Goal: Share content: Share content

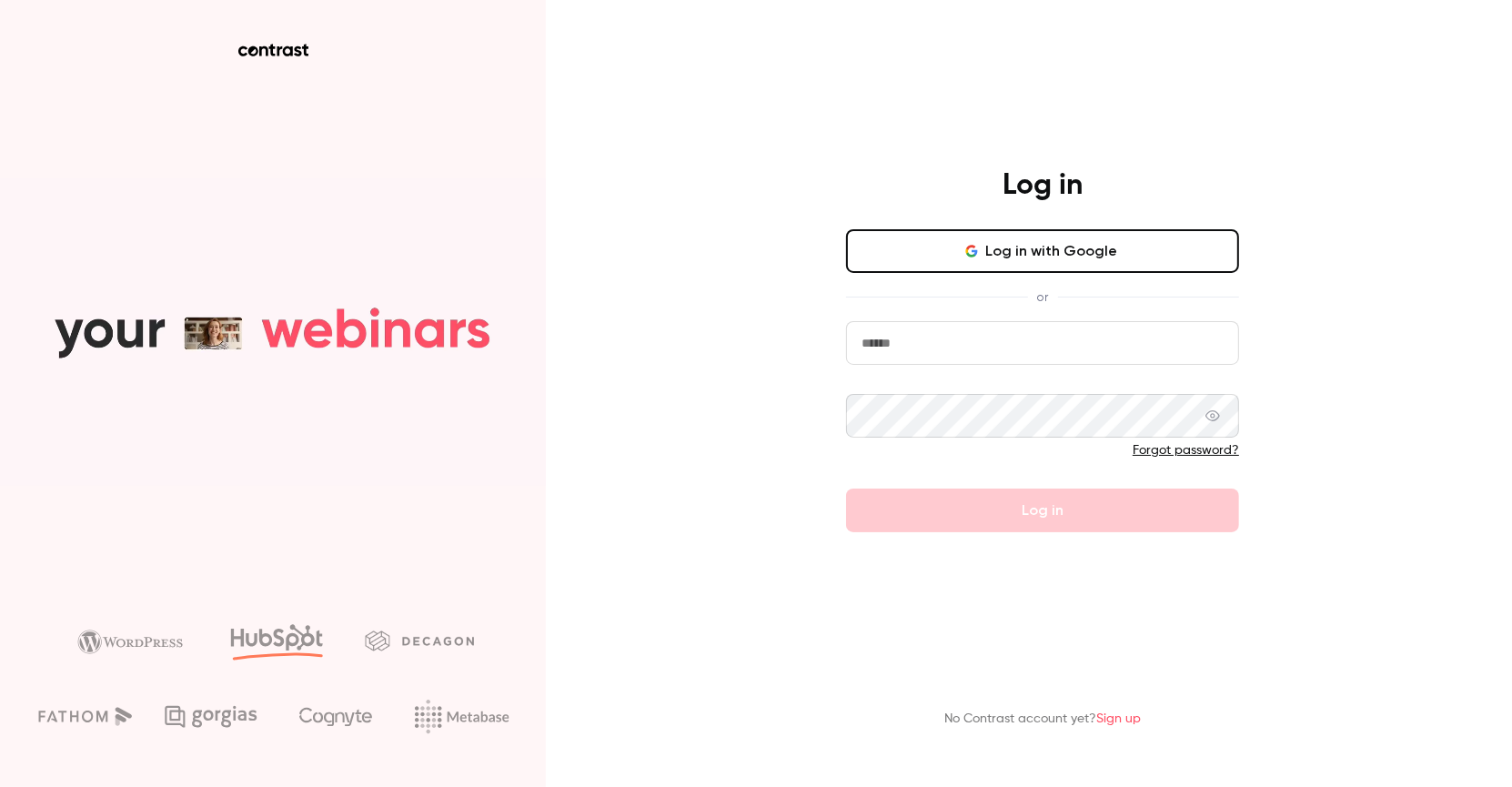
click at [0, 786] on nordpass-portal at bounding box center [0, 787] width 0 height 0
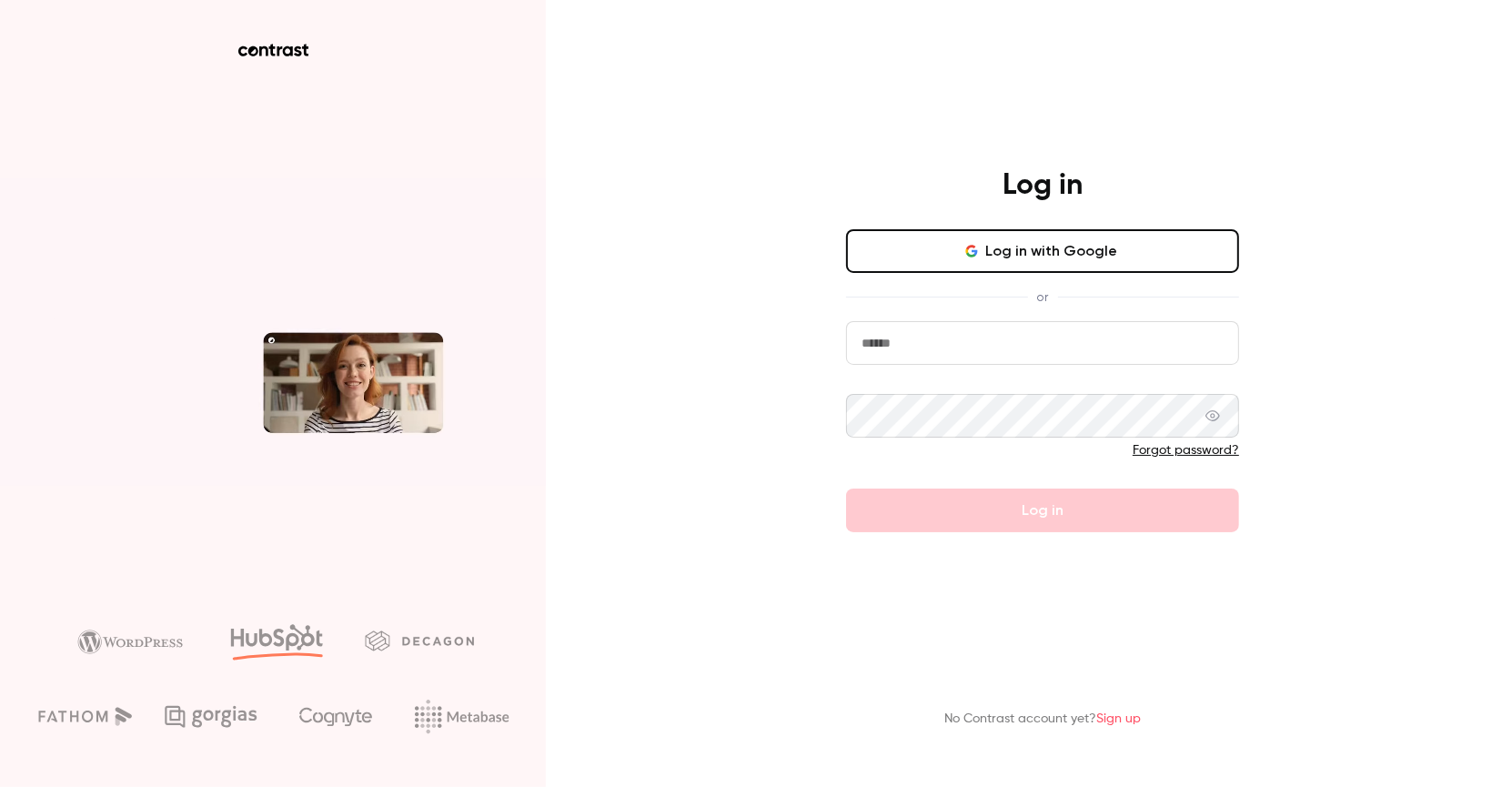
type input "**********"
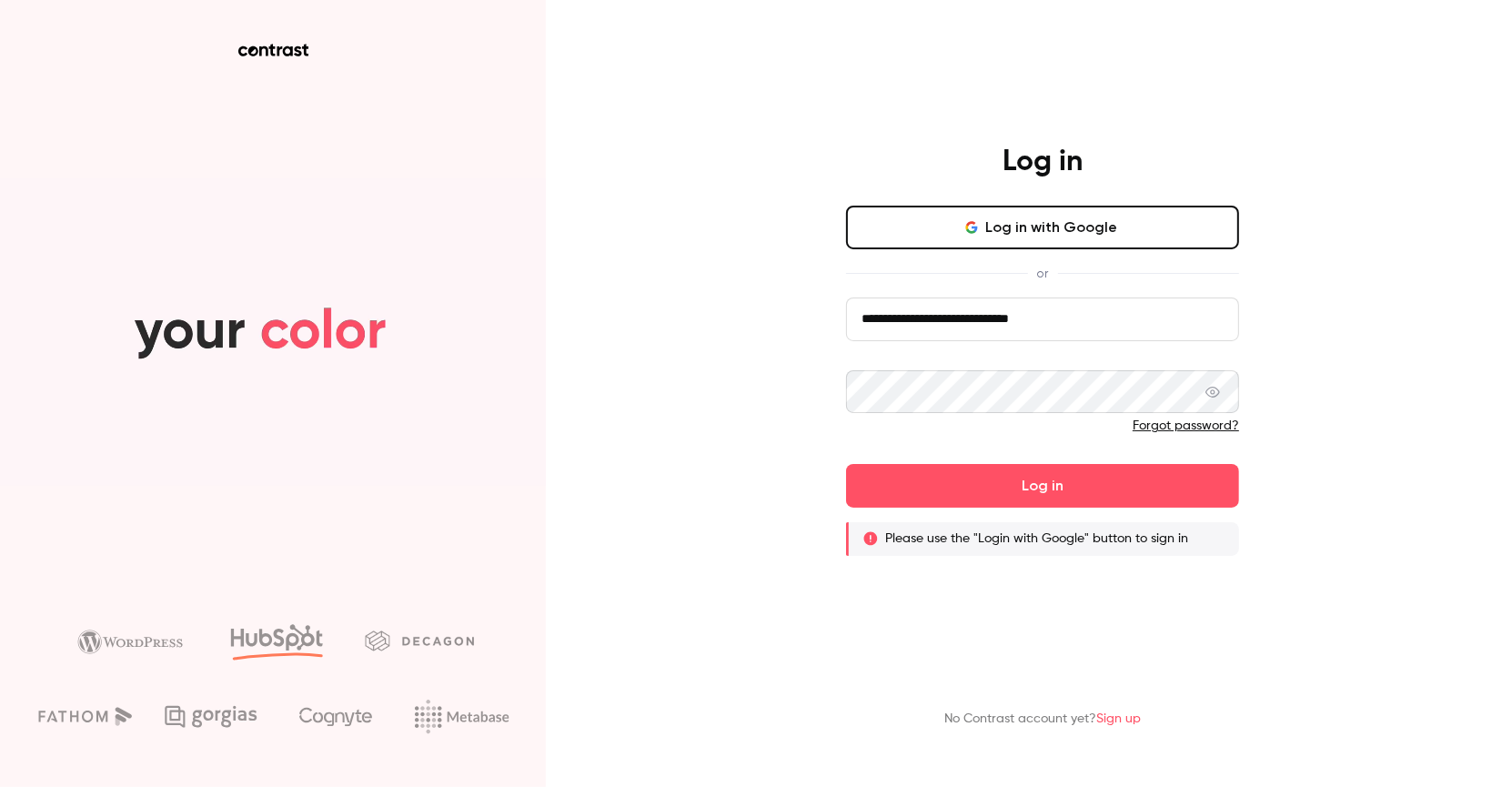
click at [1097, 230] on button "Log in with Google" at bounding box center [1043, 227] width 393 height 44
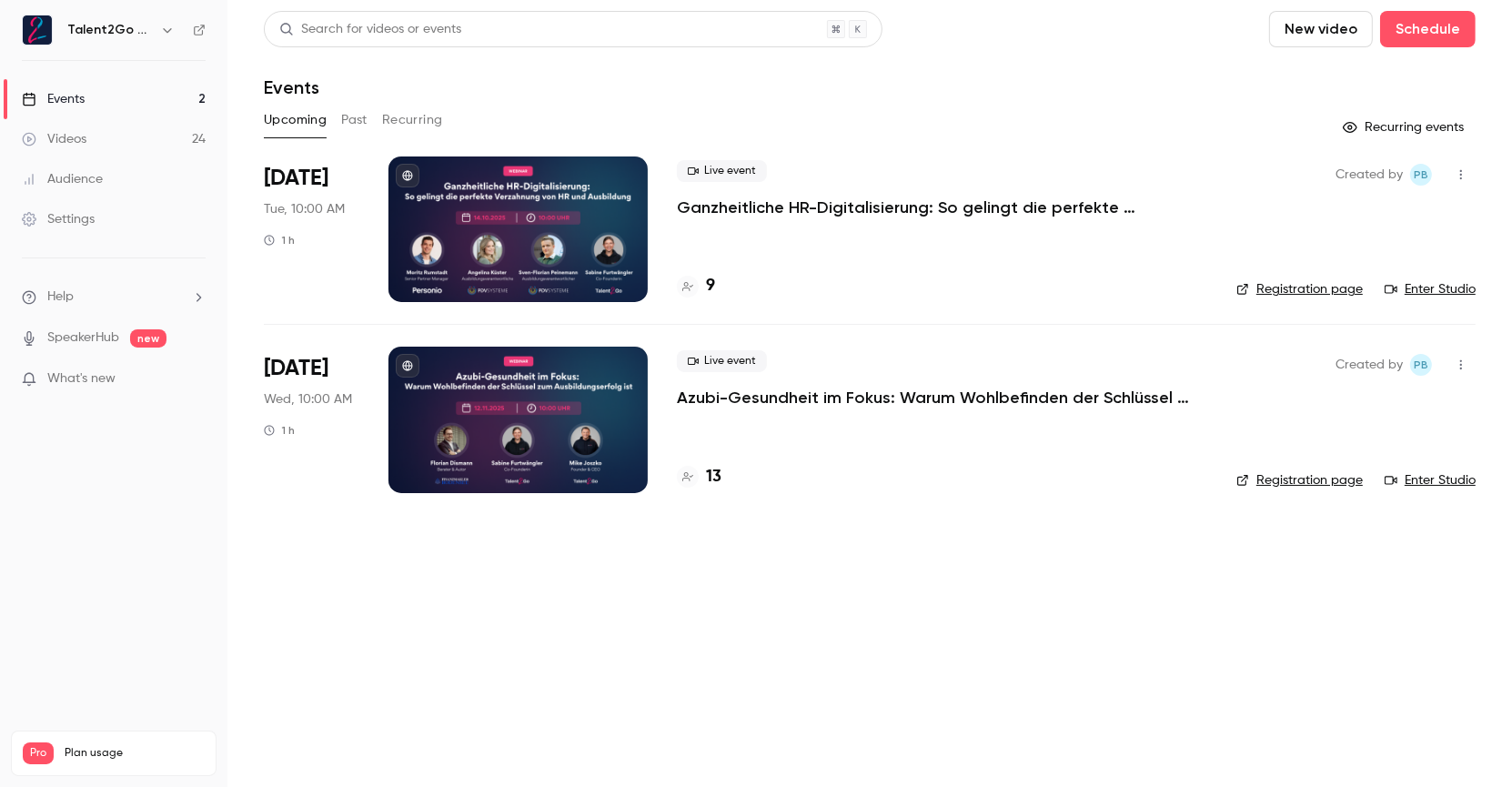
click at [348, 117] on button "Past" at bounding box center [354, 120] width 26 height 29
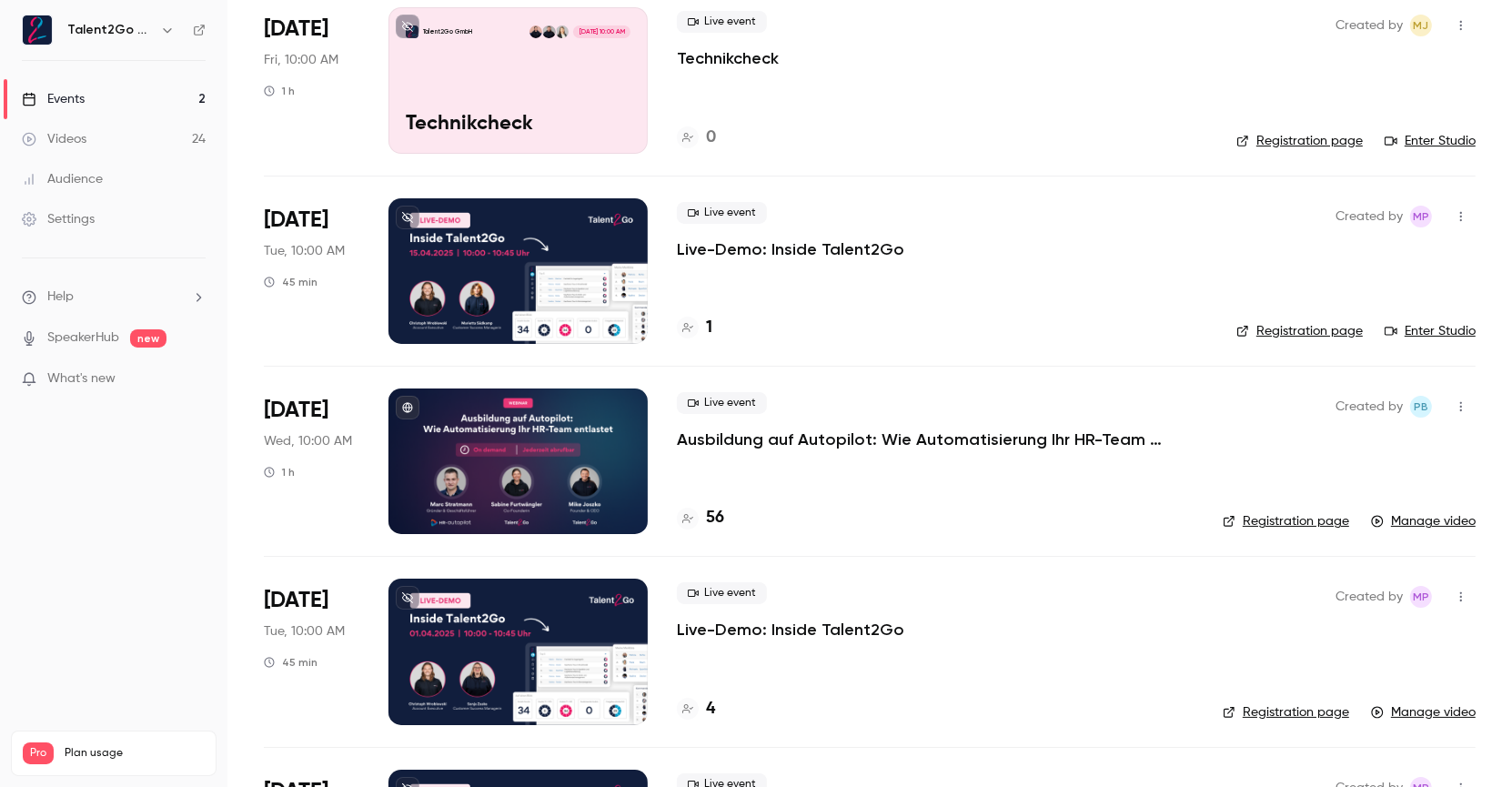
scroll to position [369, 0]
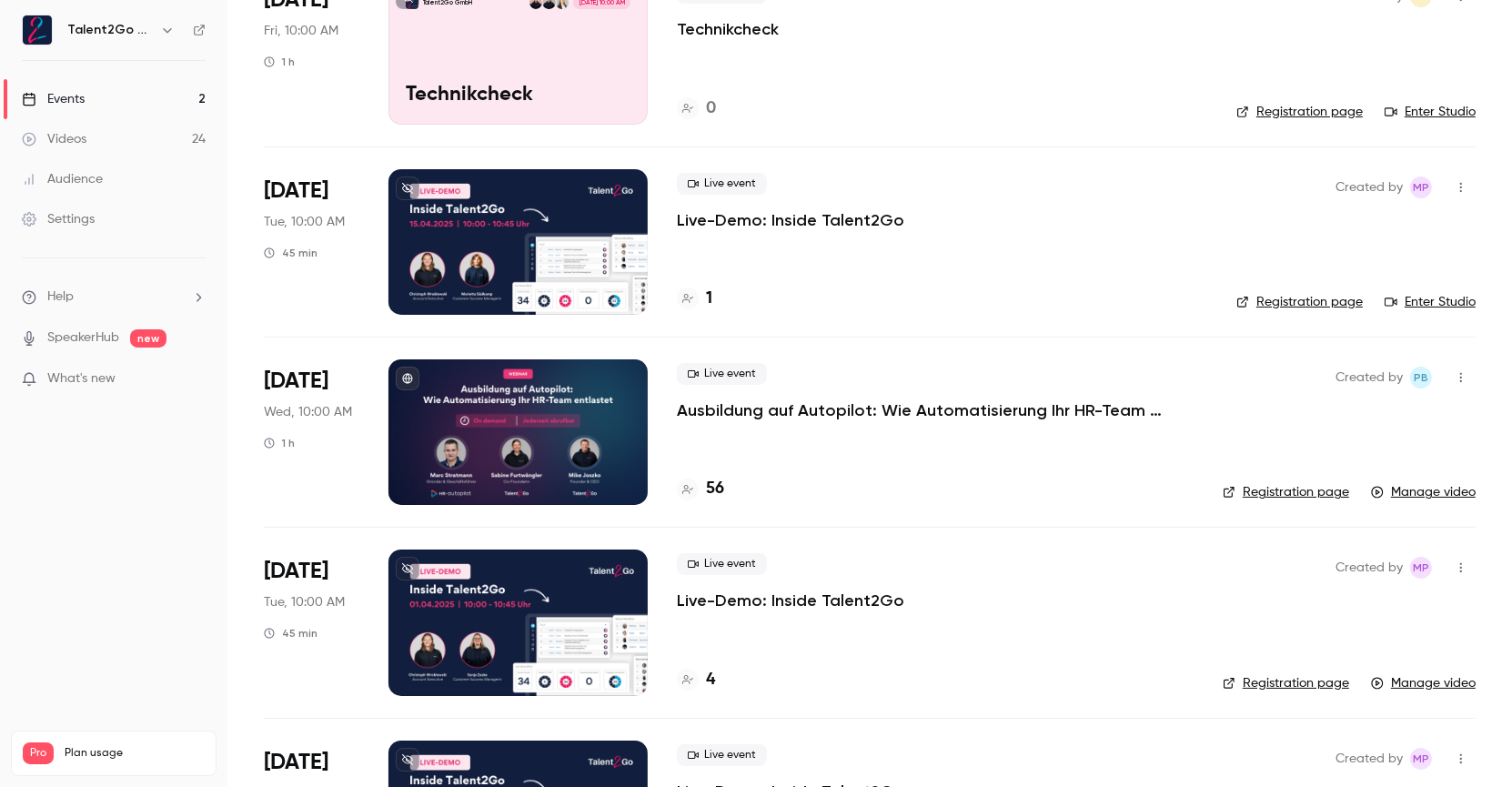
click at [455, 229] on div at bounding box center [517, 241] width 259 height 146
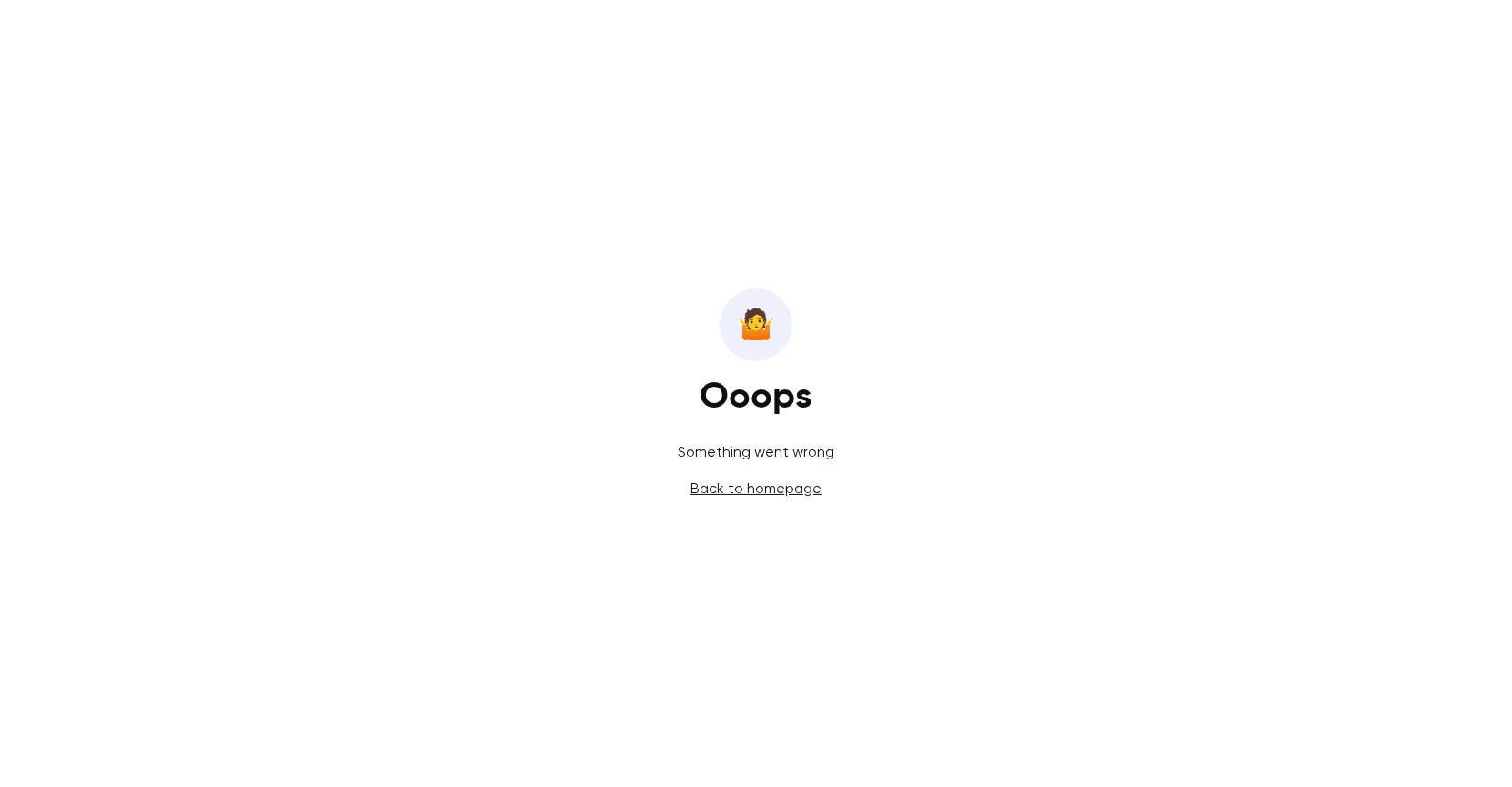
click at [771, 488] on link "Back to homepage" at bounding box center [756, 488] width 131 height 18
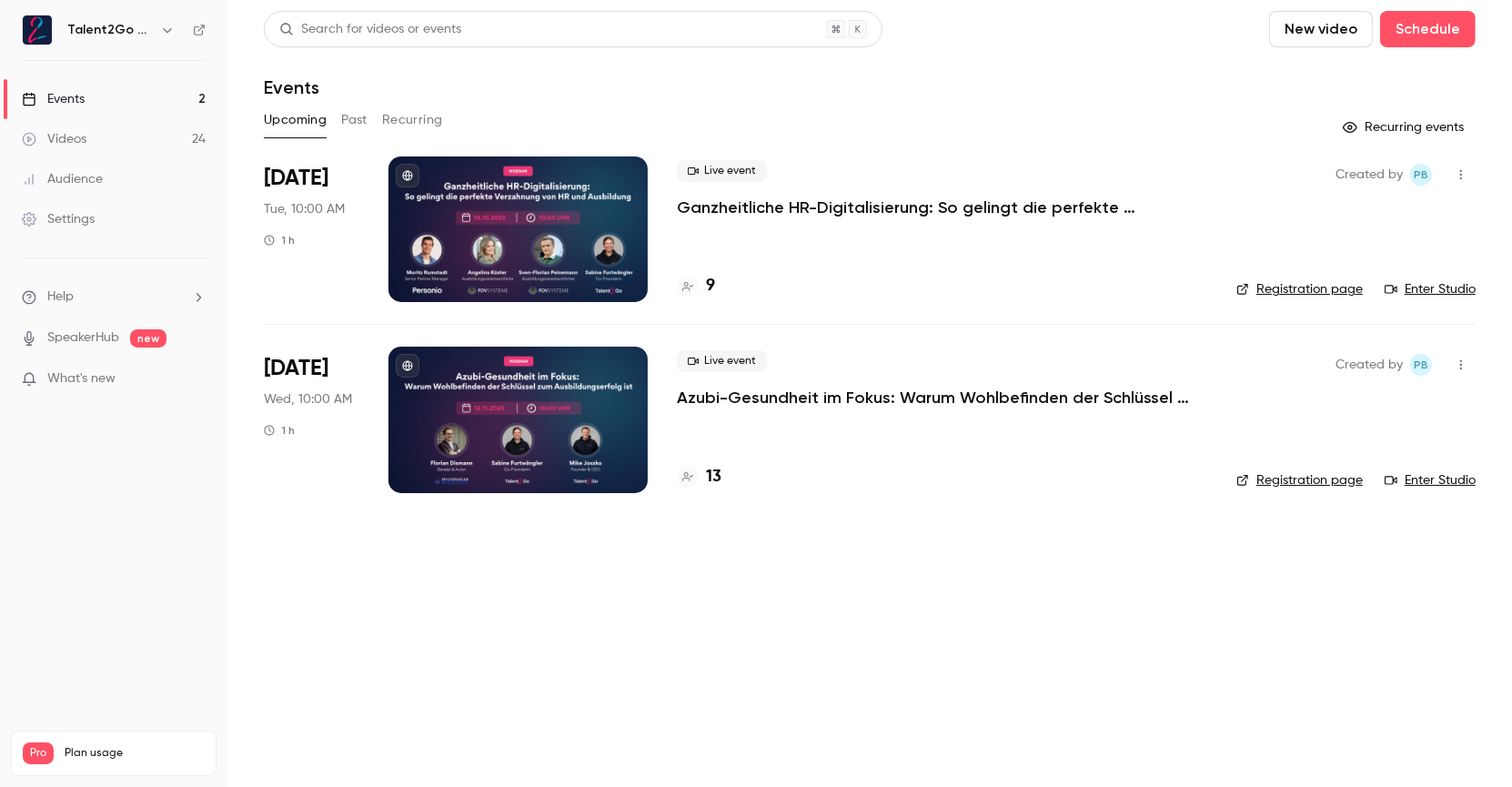
click at [356, 121] on button "Past" at bounding box center [354, 120] width 26 height 29
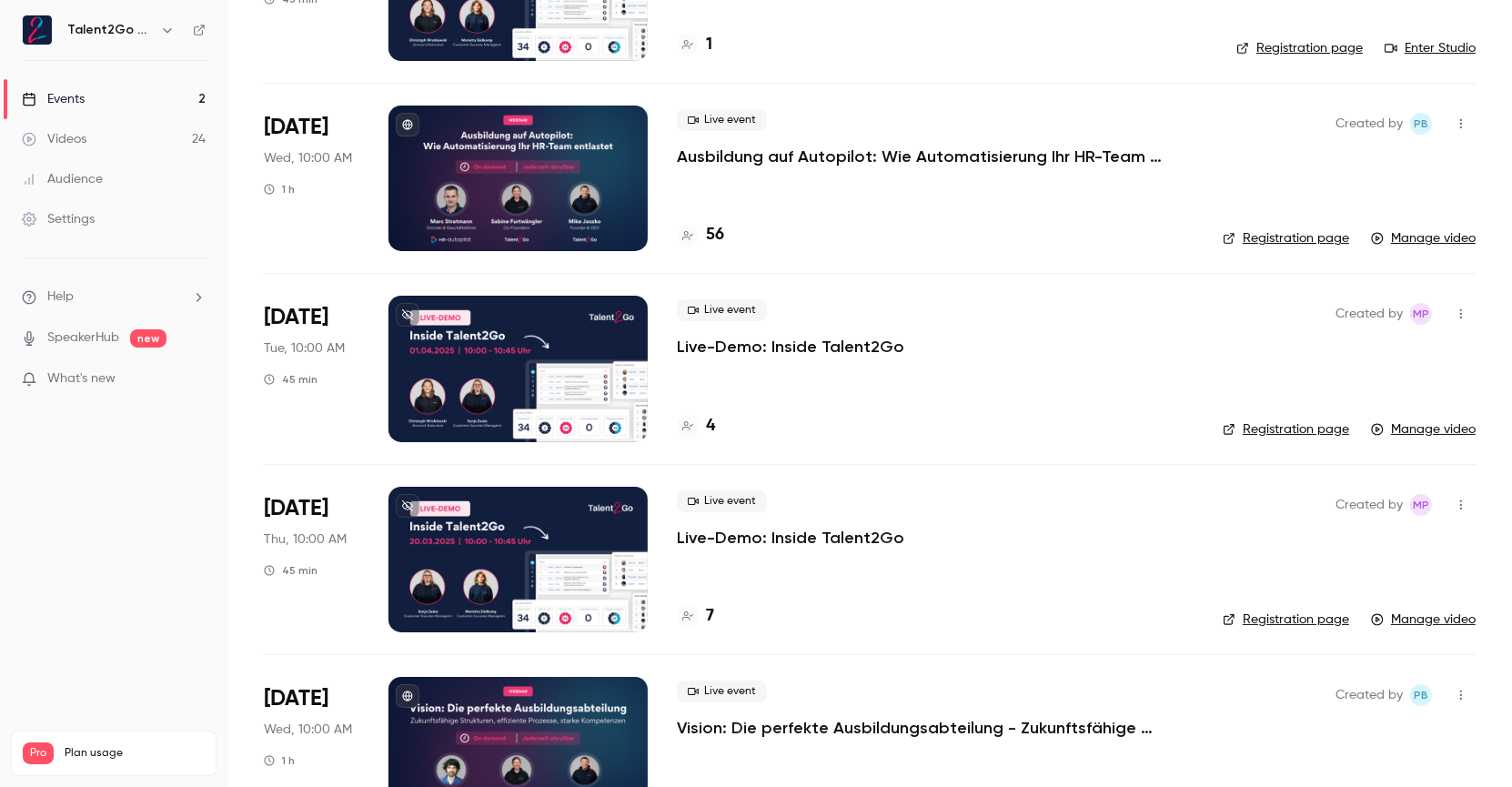
scroll to position [634, 0]
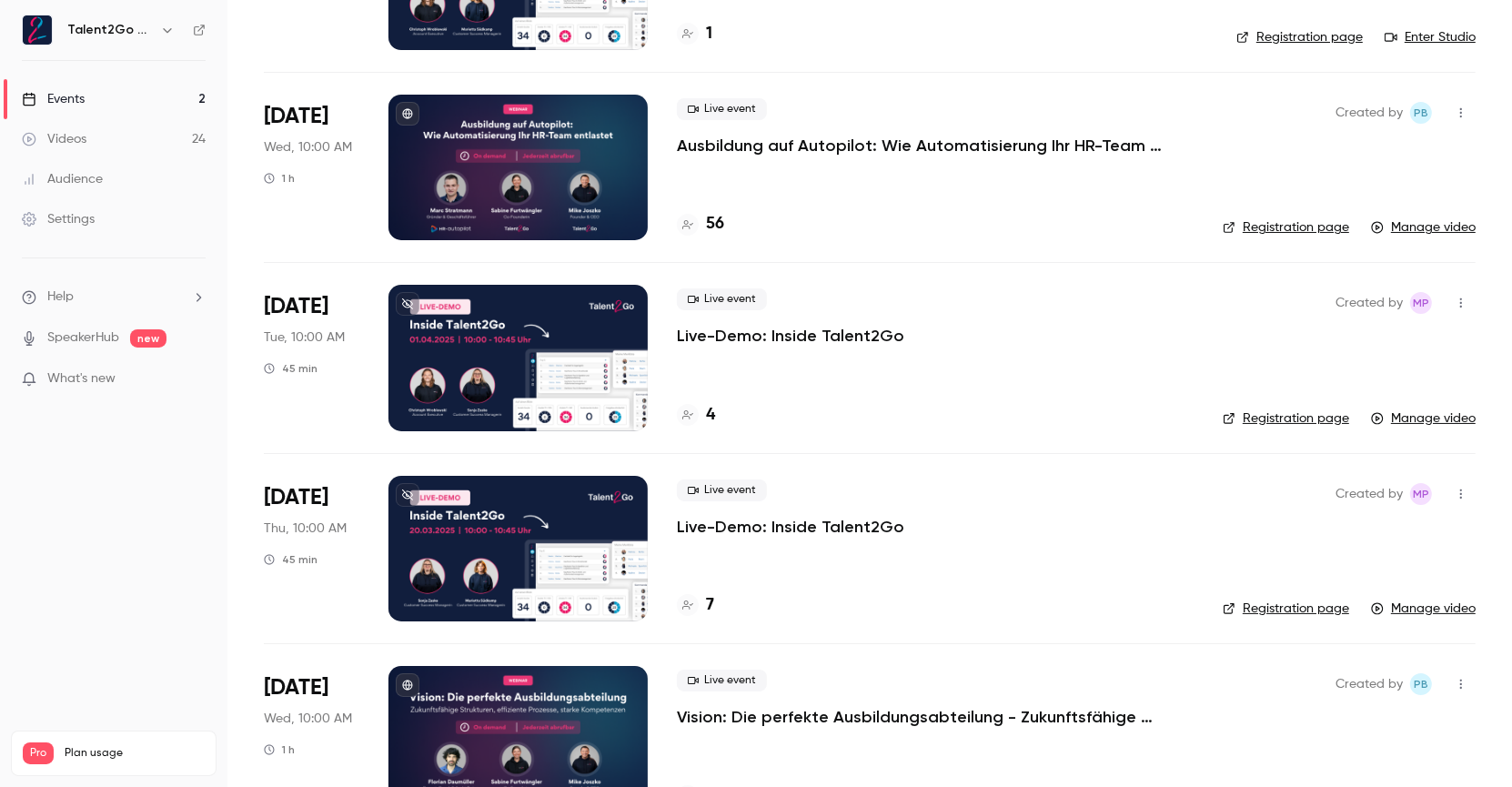
click at [505, 345] on div at bounding box center [517, 357] width 259 height 146
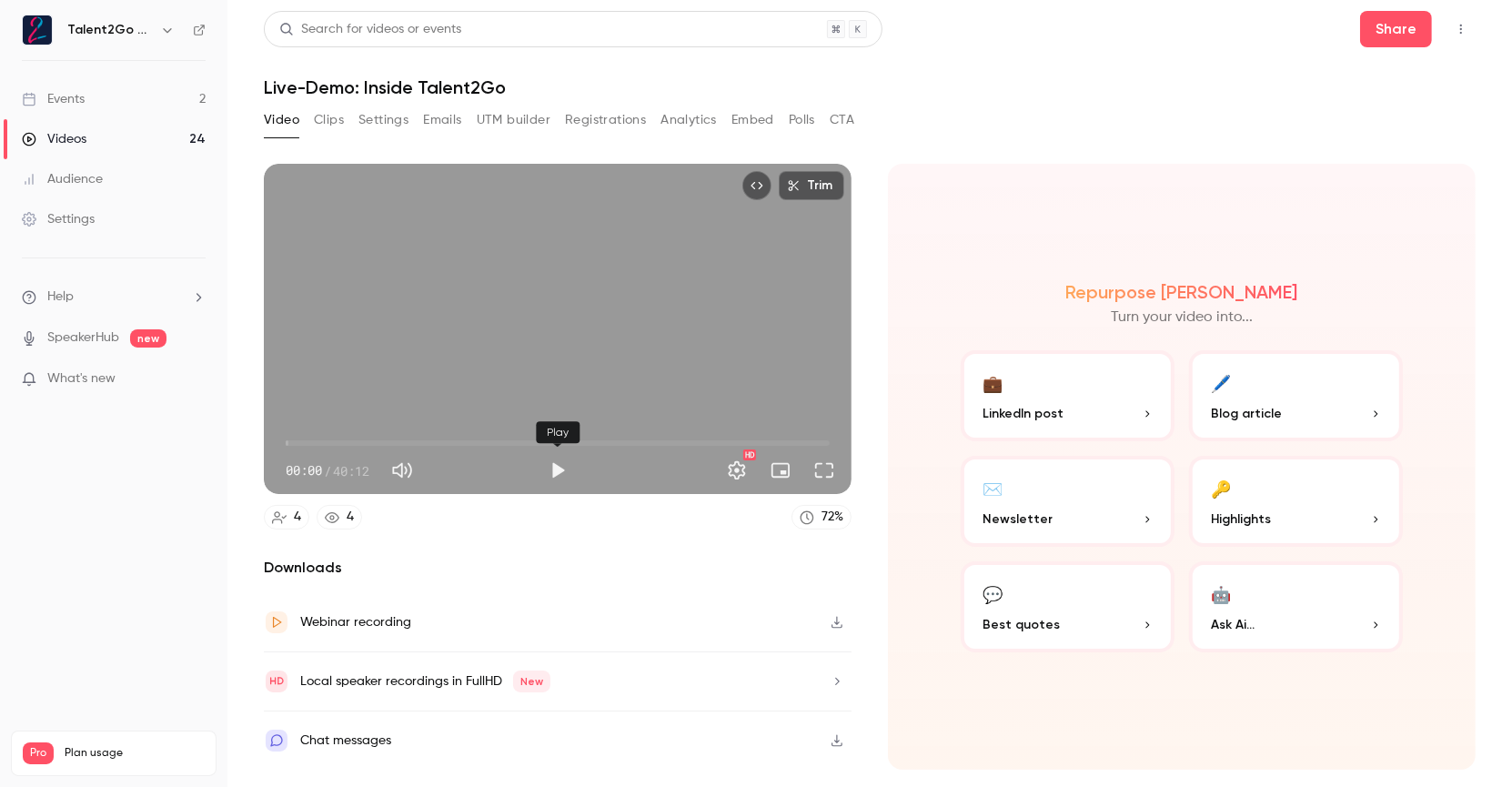
click at [550, 475] on button "Play" at bounding box center [557, 470] width 36 height 36
click at [379, 444] on span "06:55" at bounding box center [557, 443] width 544 height 29
click at [461, 443] on span "06:55" at bounding box center [557, 443] width 544 height 29
type input "*****"
click at [563, 466] on button "Pause" at bounding box center [557, 470] width 36 height 36
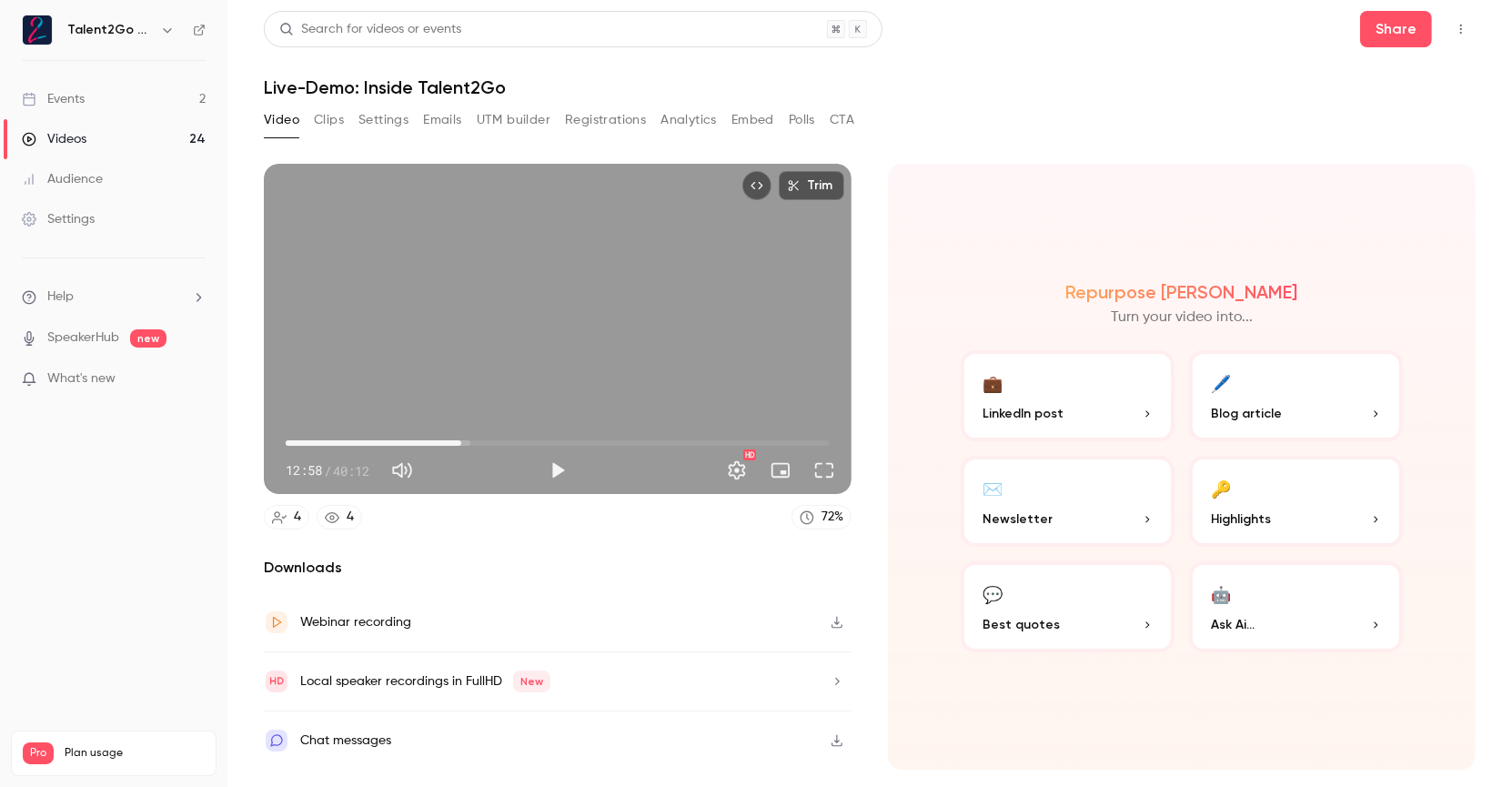
click at [603, 117] on button "Registrations" at bounding box center [605, 120] width 81 height 29
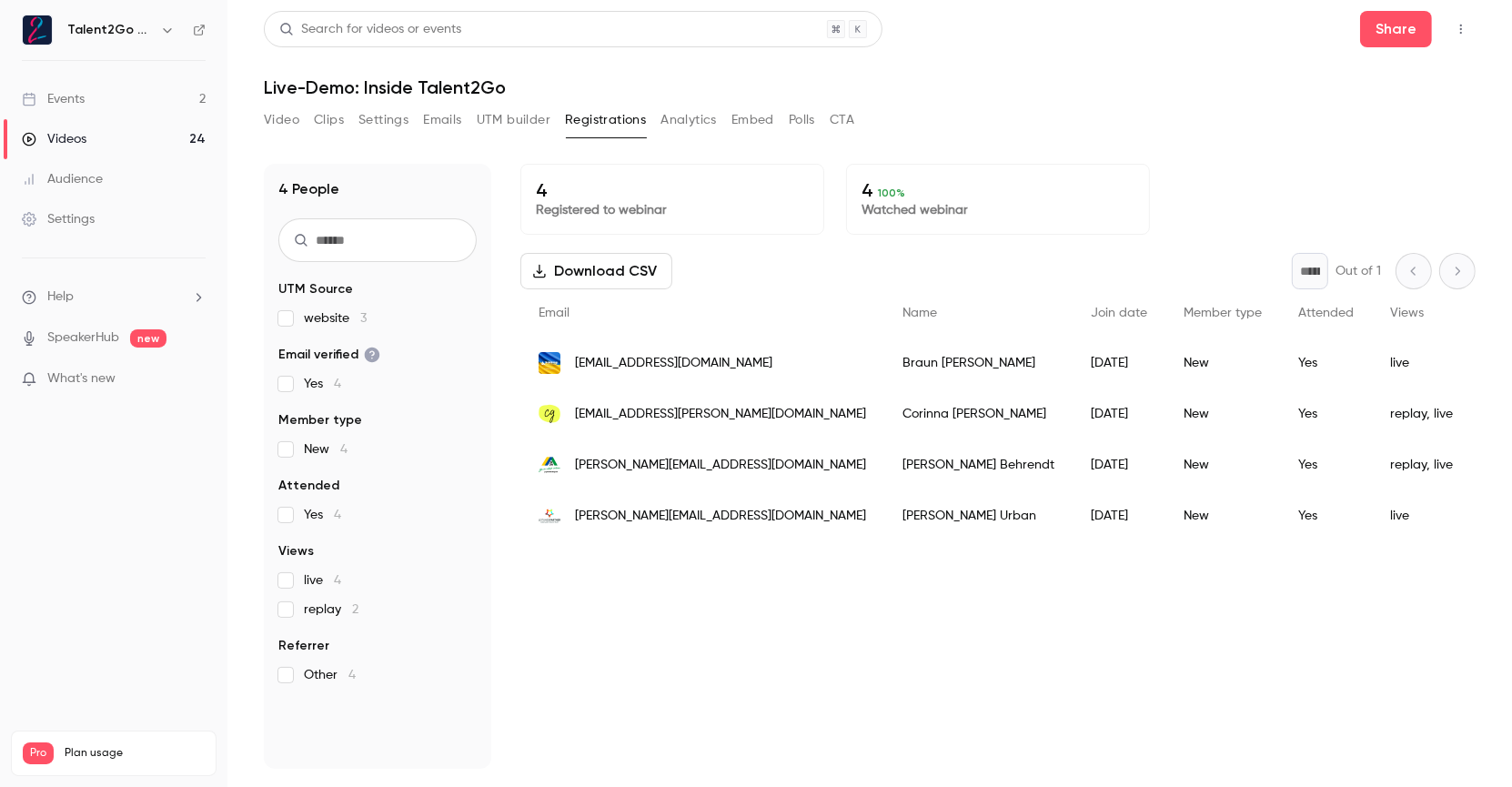
click at [330, 116] on button "Clips" at bounding box center [328, 120] width 30 height 29
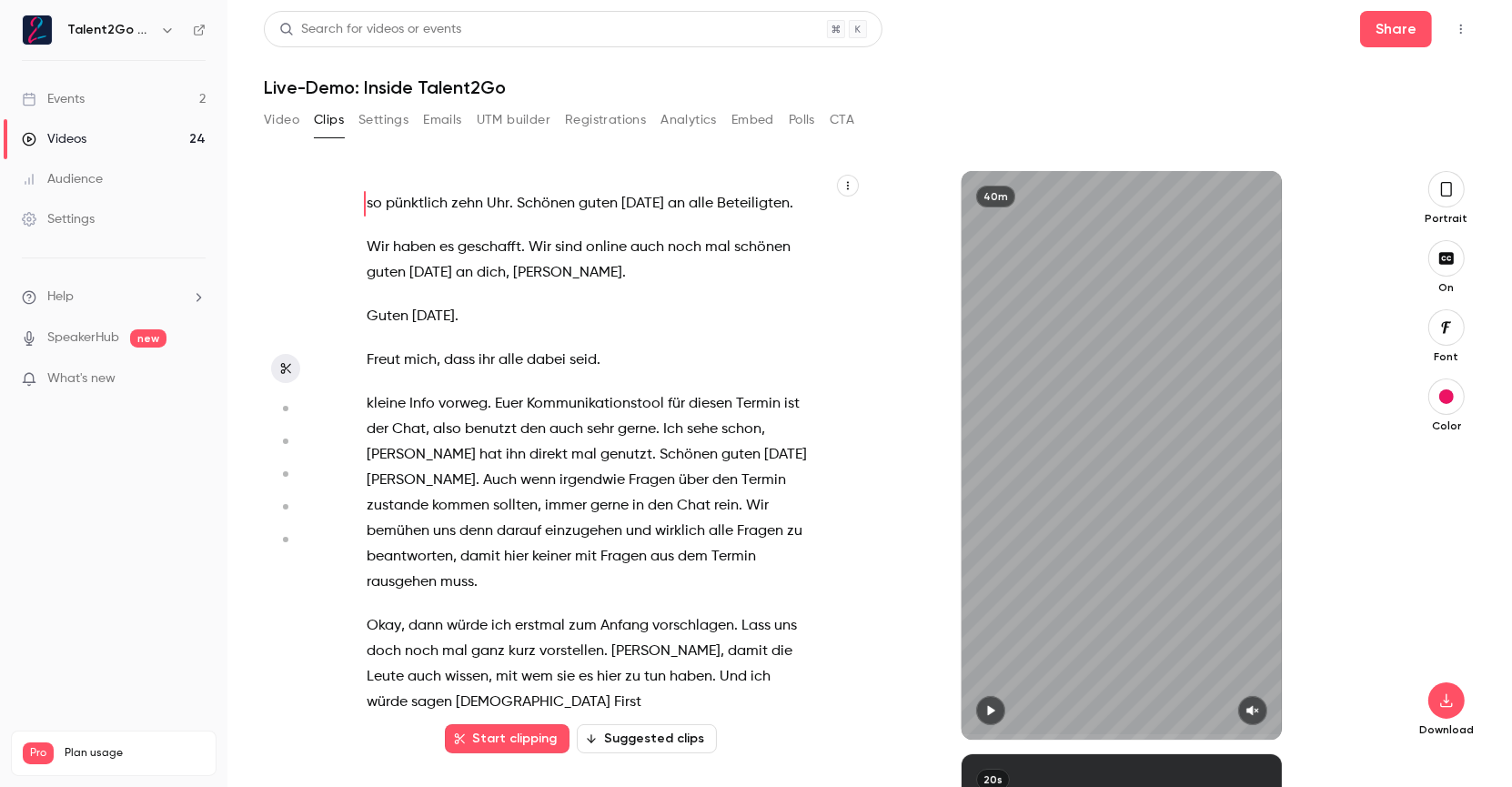
click at [282, 125] on button "Video" at bounding box center [281, 120] width 35 height 29
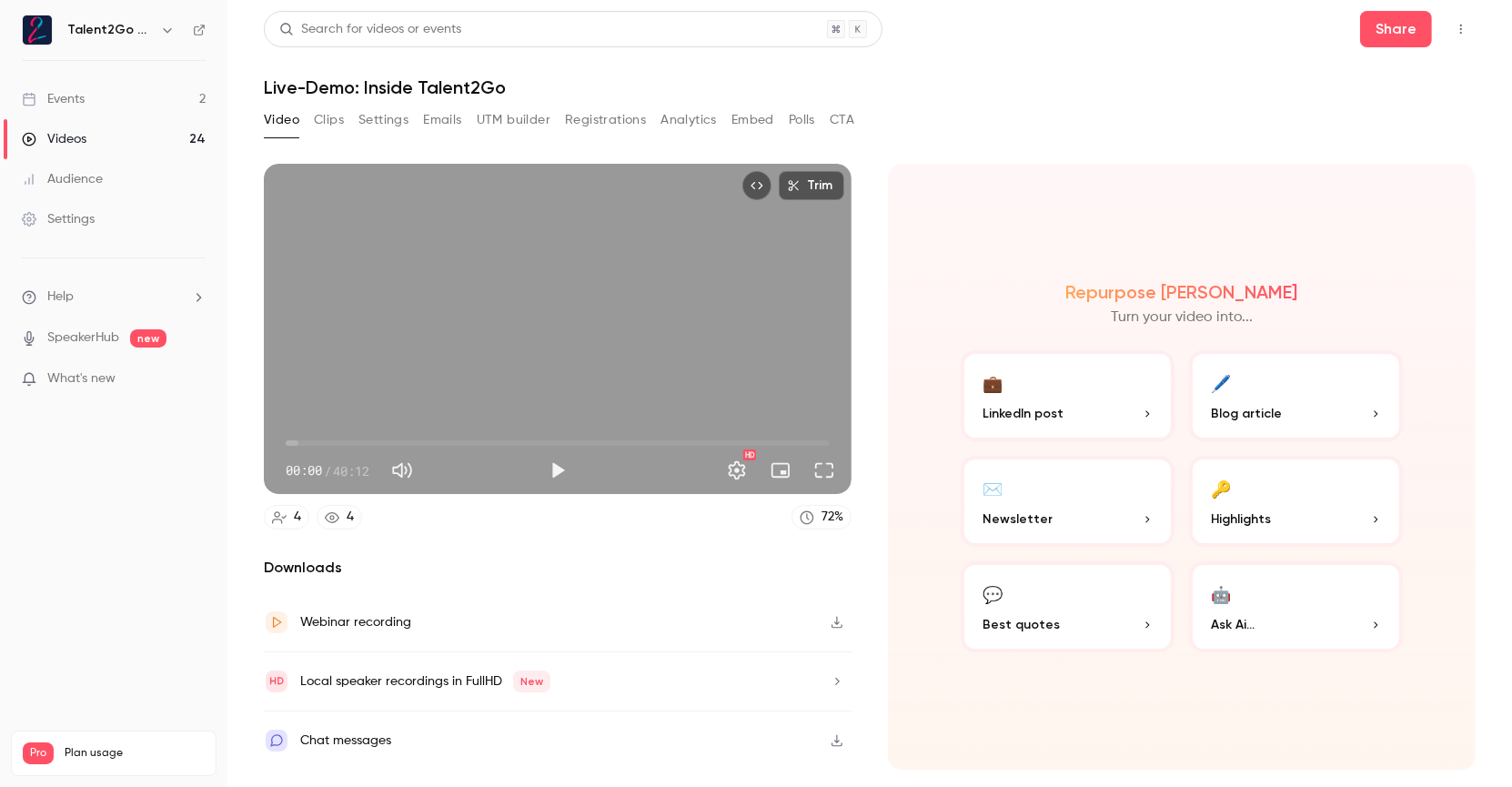
click at [740, 624] on div "Webinar recording" at bounding box center [557, 623] width 587 height 59
click at [445, 115] on button "Emails" at bounding box center [442, 120] width 38 height 29
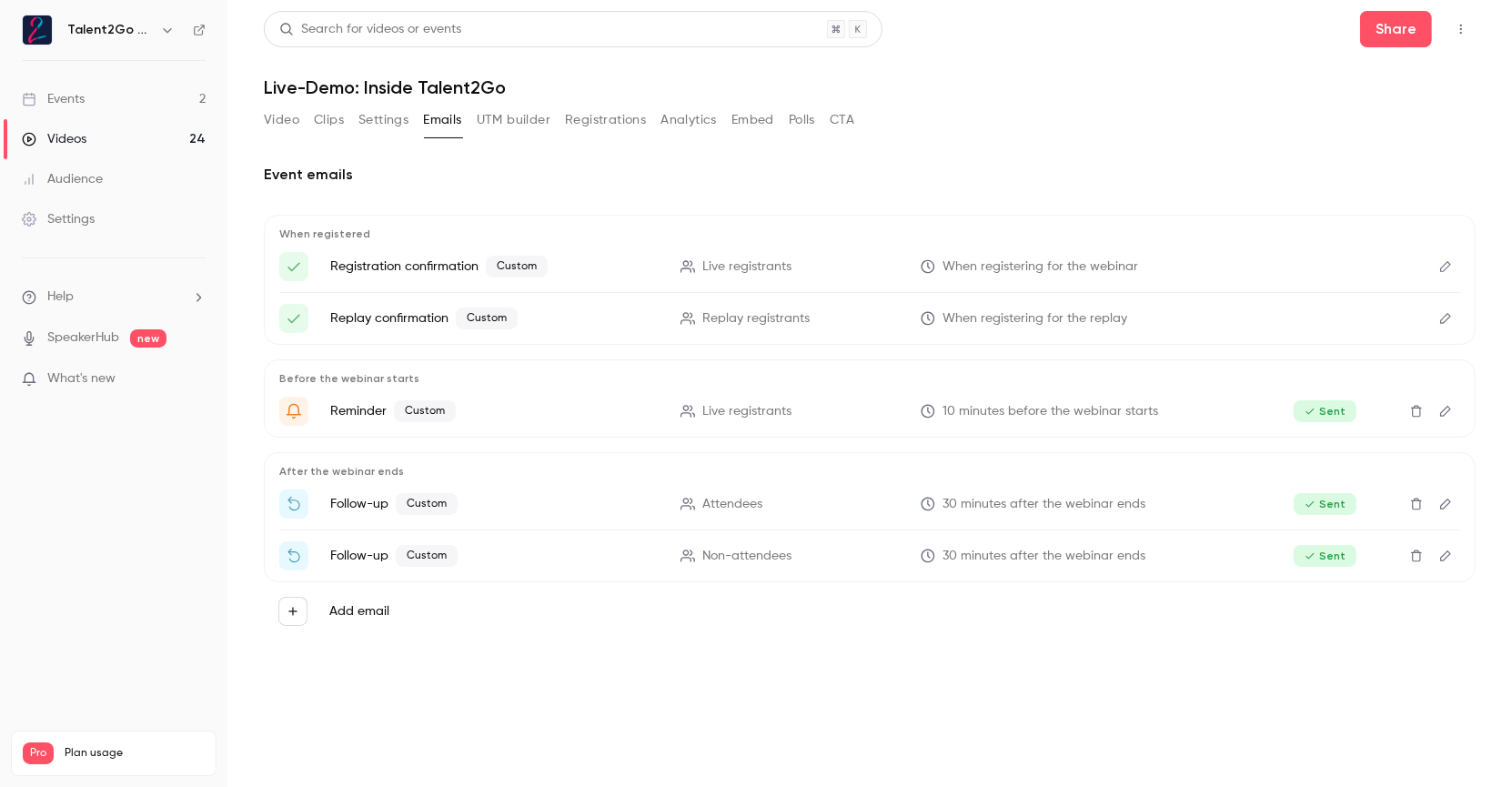
click at [532, 122] on button "UTM builder" at bounding box center [513, 120] width 73 height 29
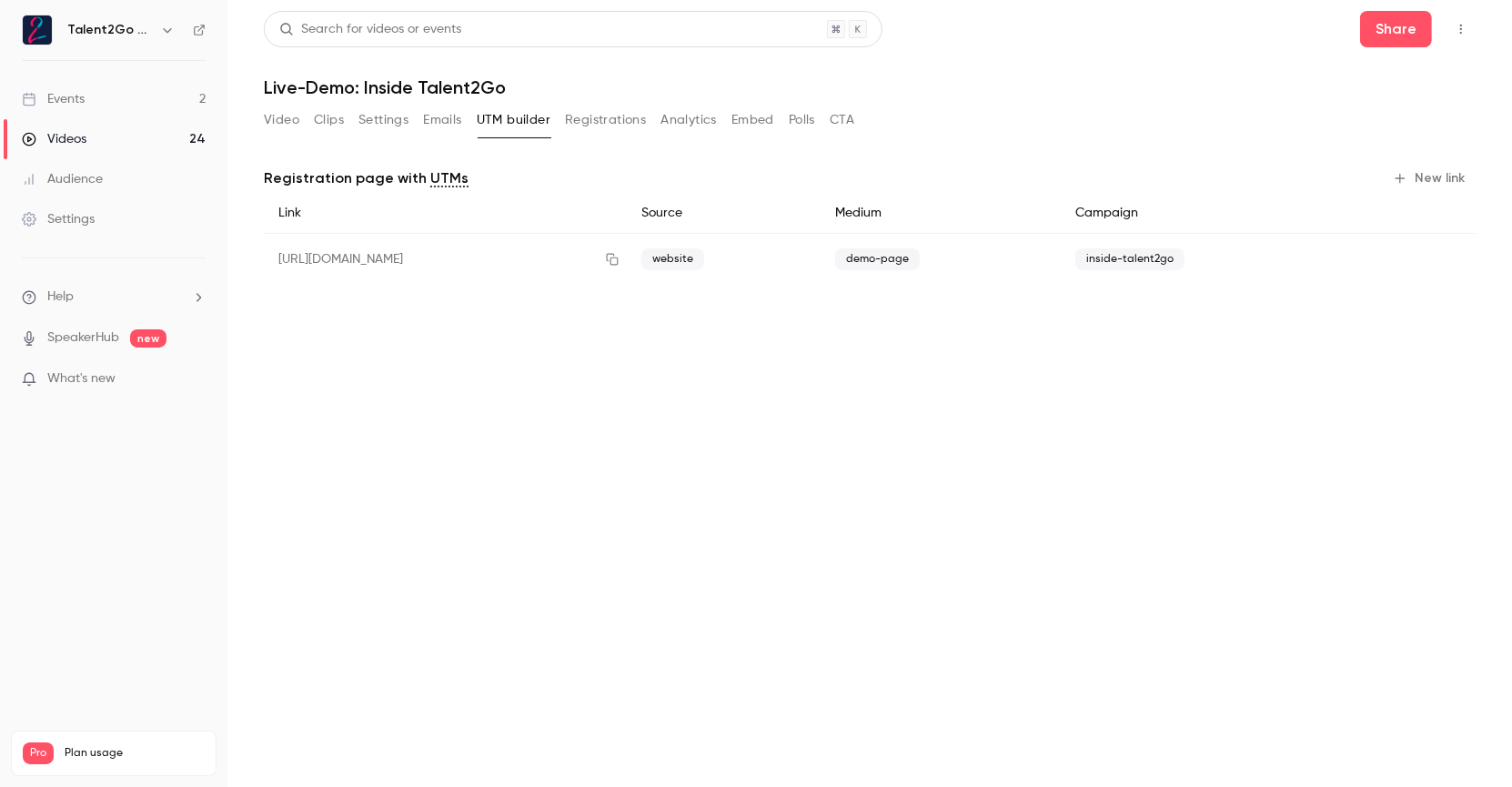
click at [595, 122] on button "Registrations" at bounding box center [605, 120] width 81 height 29
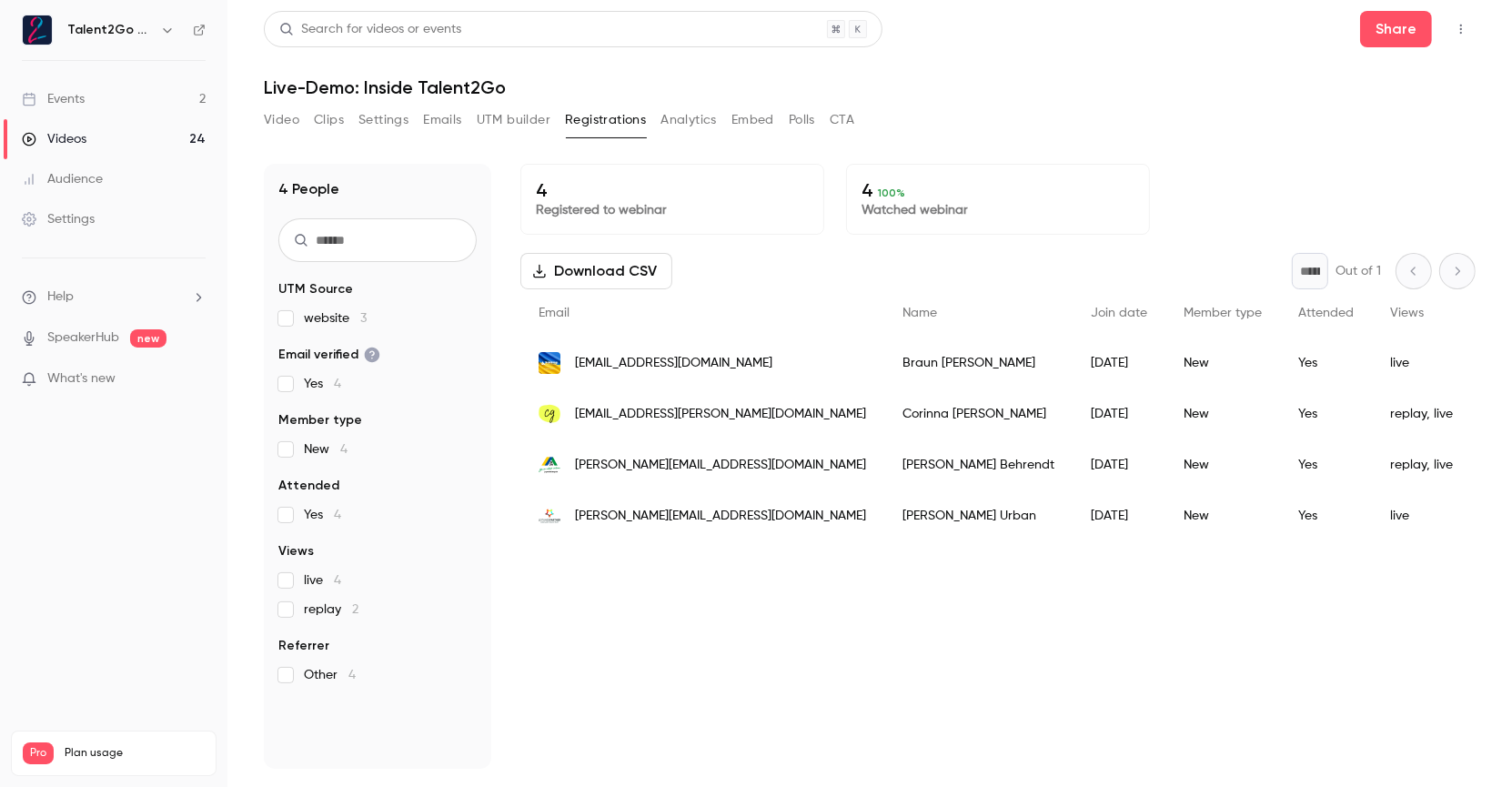
click at [688, 117] on button "Analytics" at bounding box center [689, 120] width 57 height 29
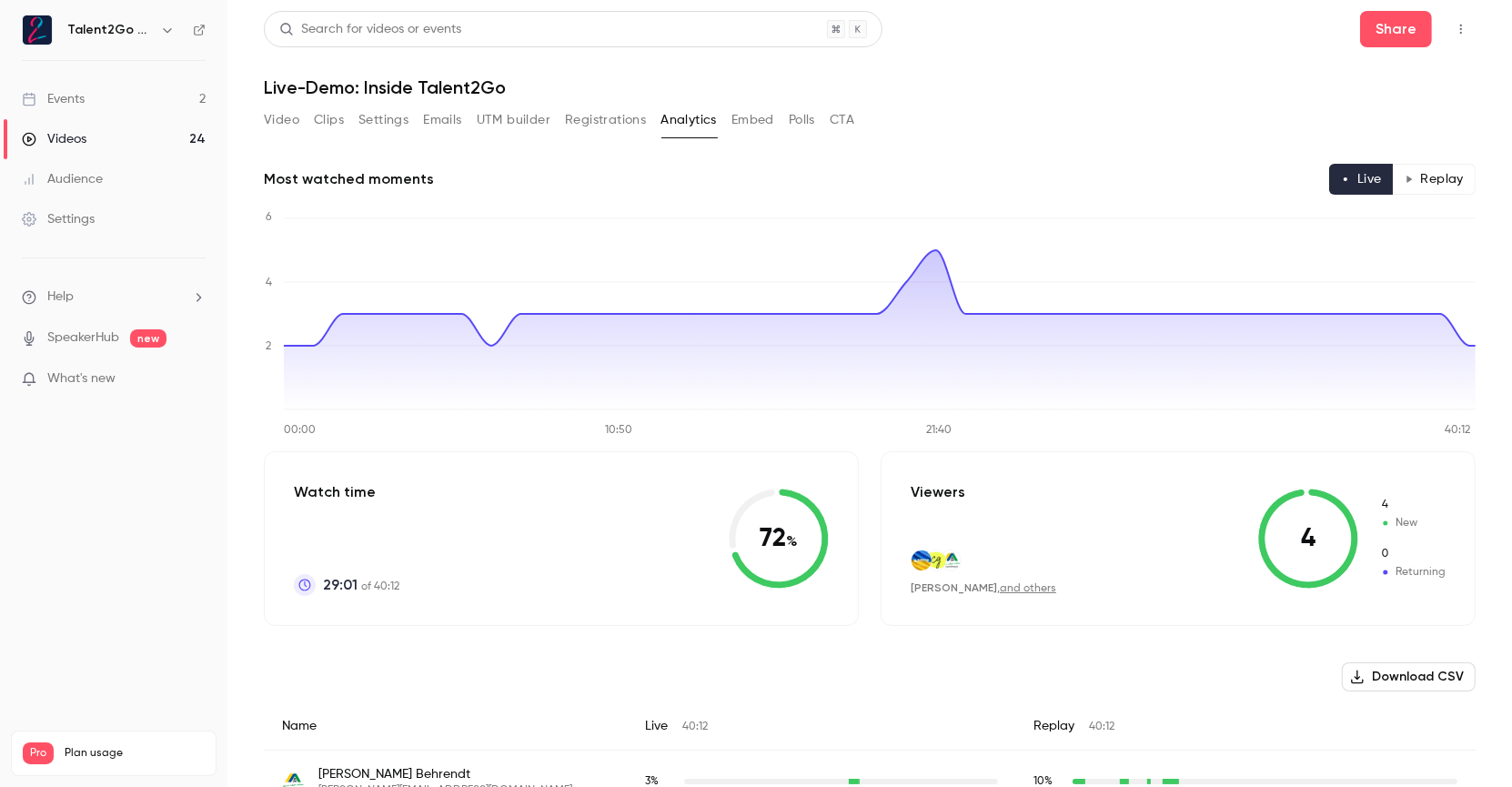
click at [757, 121] on button "Embed" at bounding box center [753, 120] width 43 height 29
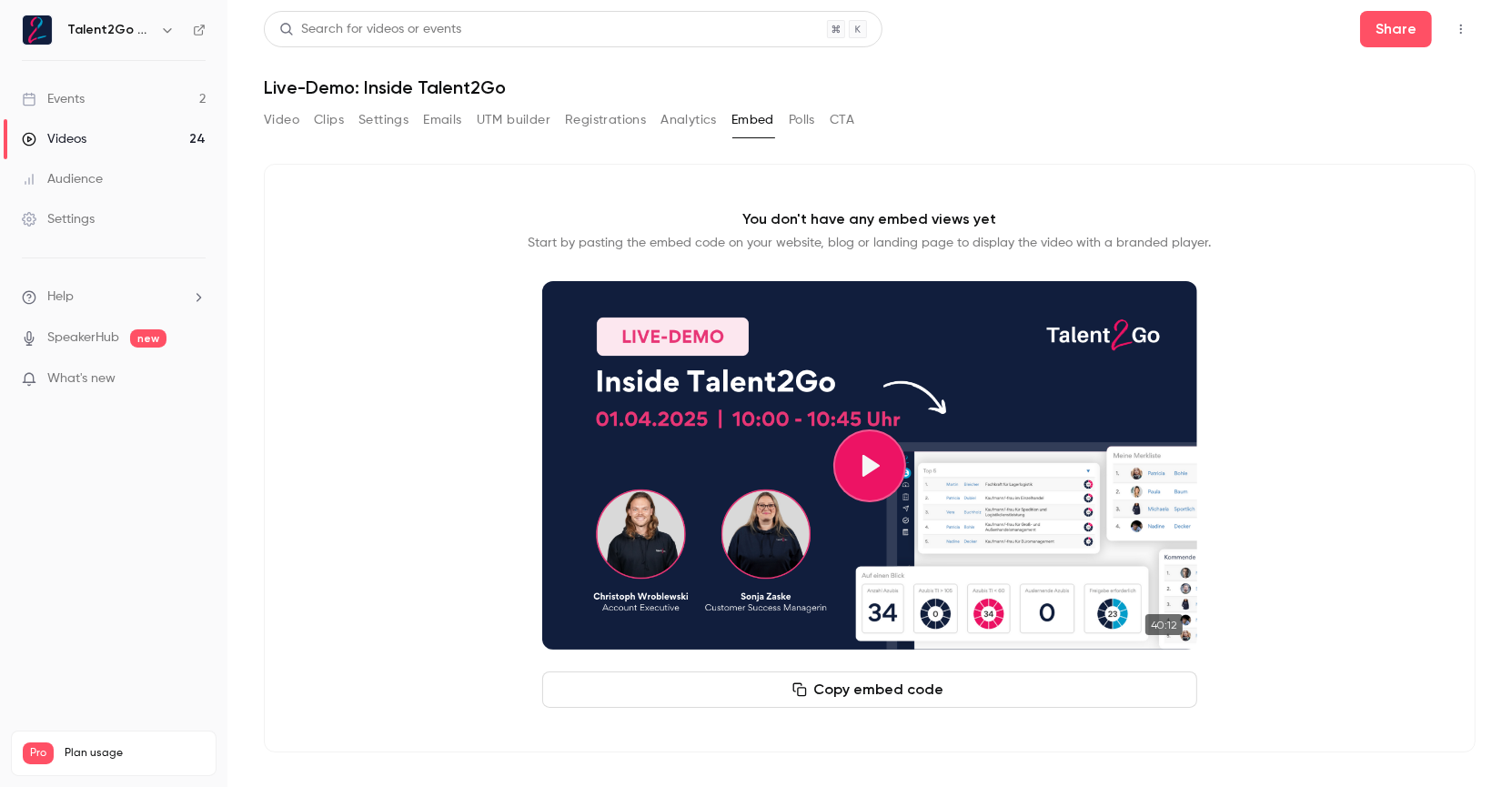
click at [283, 129] on button "Video" at bounding box center [281, 120] width 35 height 29
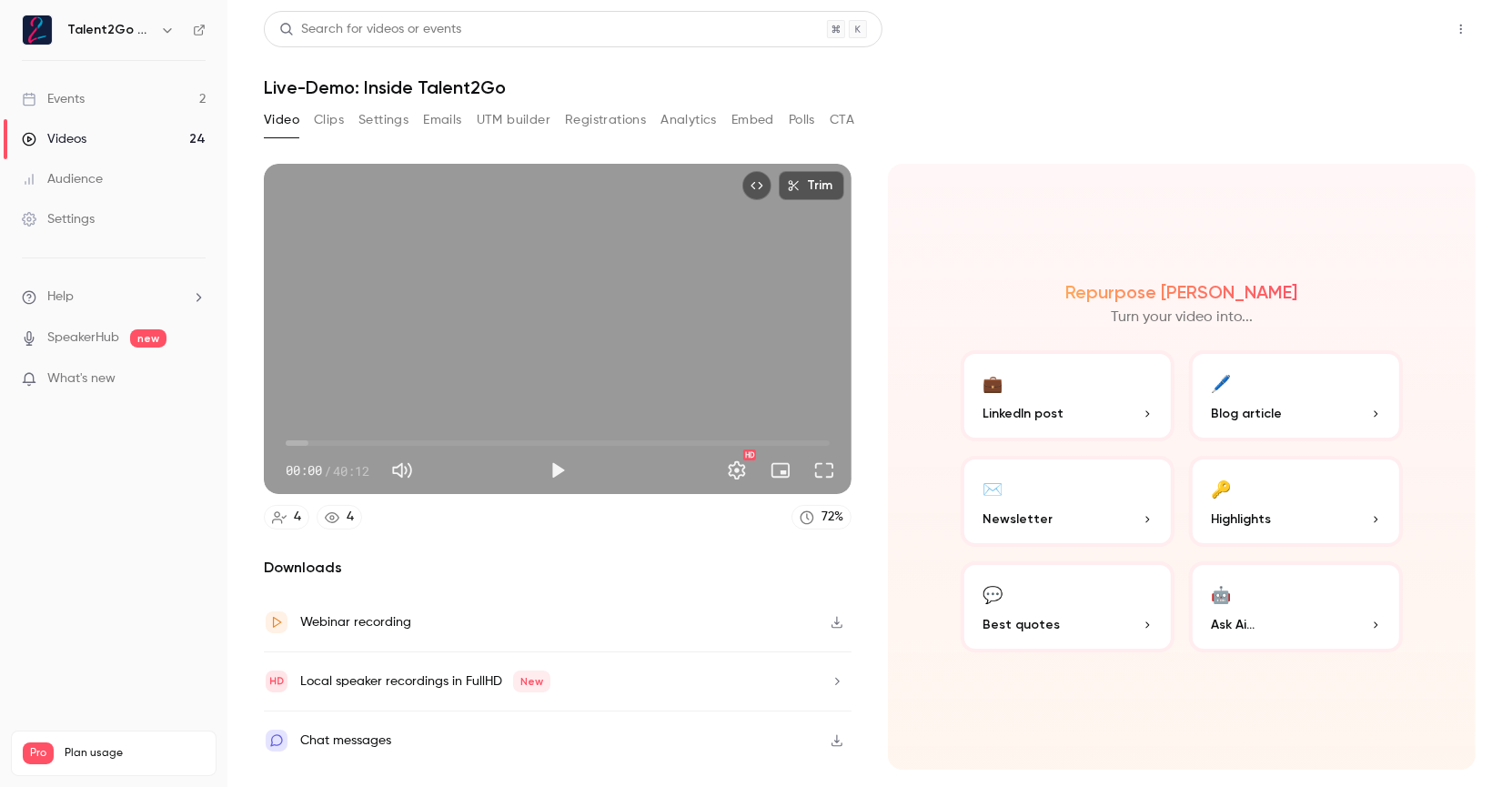
click at [1411, 31] on button "Share" at bounding box center [1396, 28] width 72 height 36
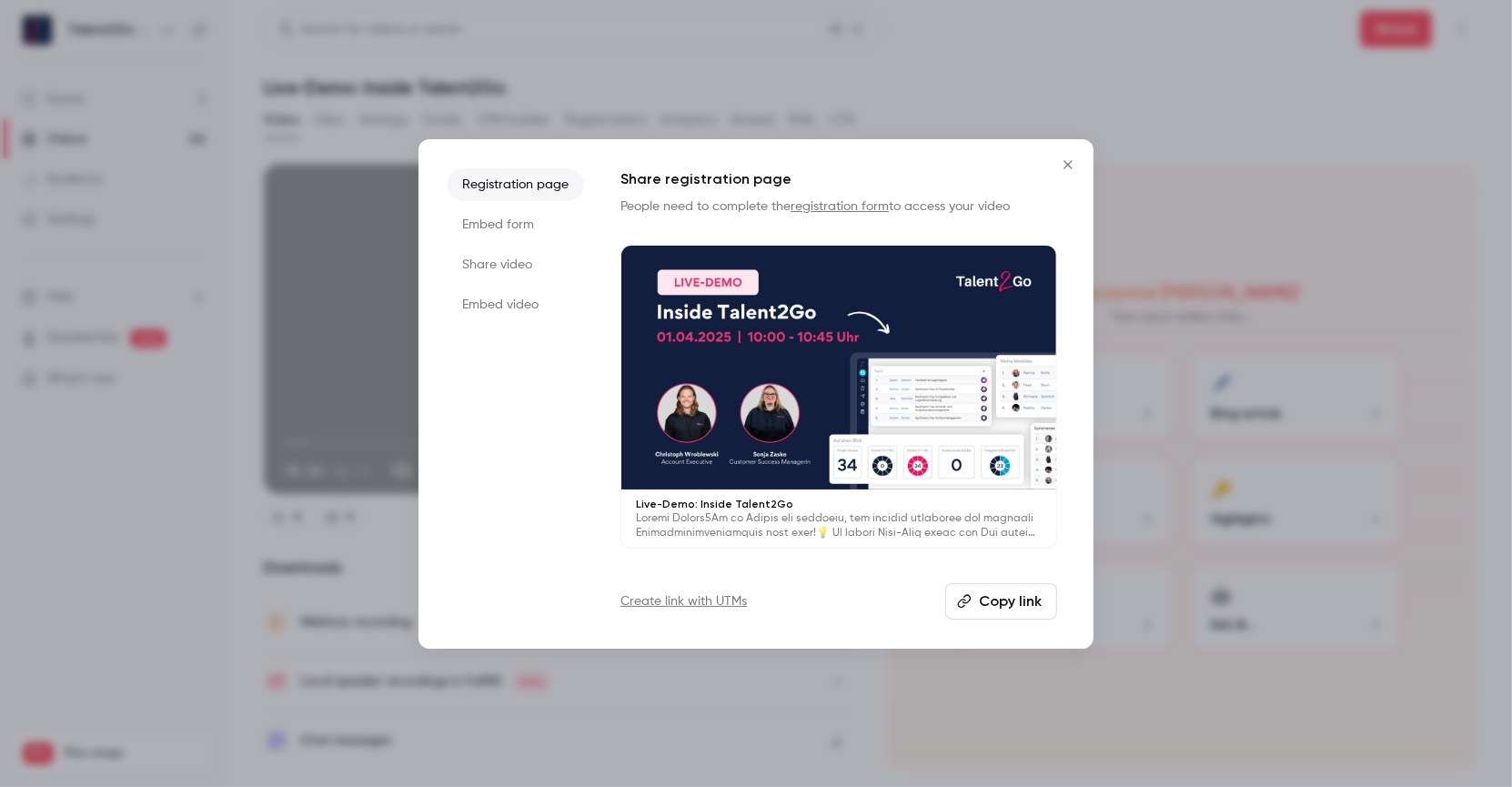
click at [519, 267] on li "Share video" at bounding box center [516, 265] width 137 height 33
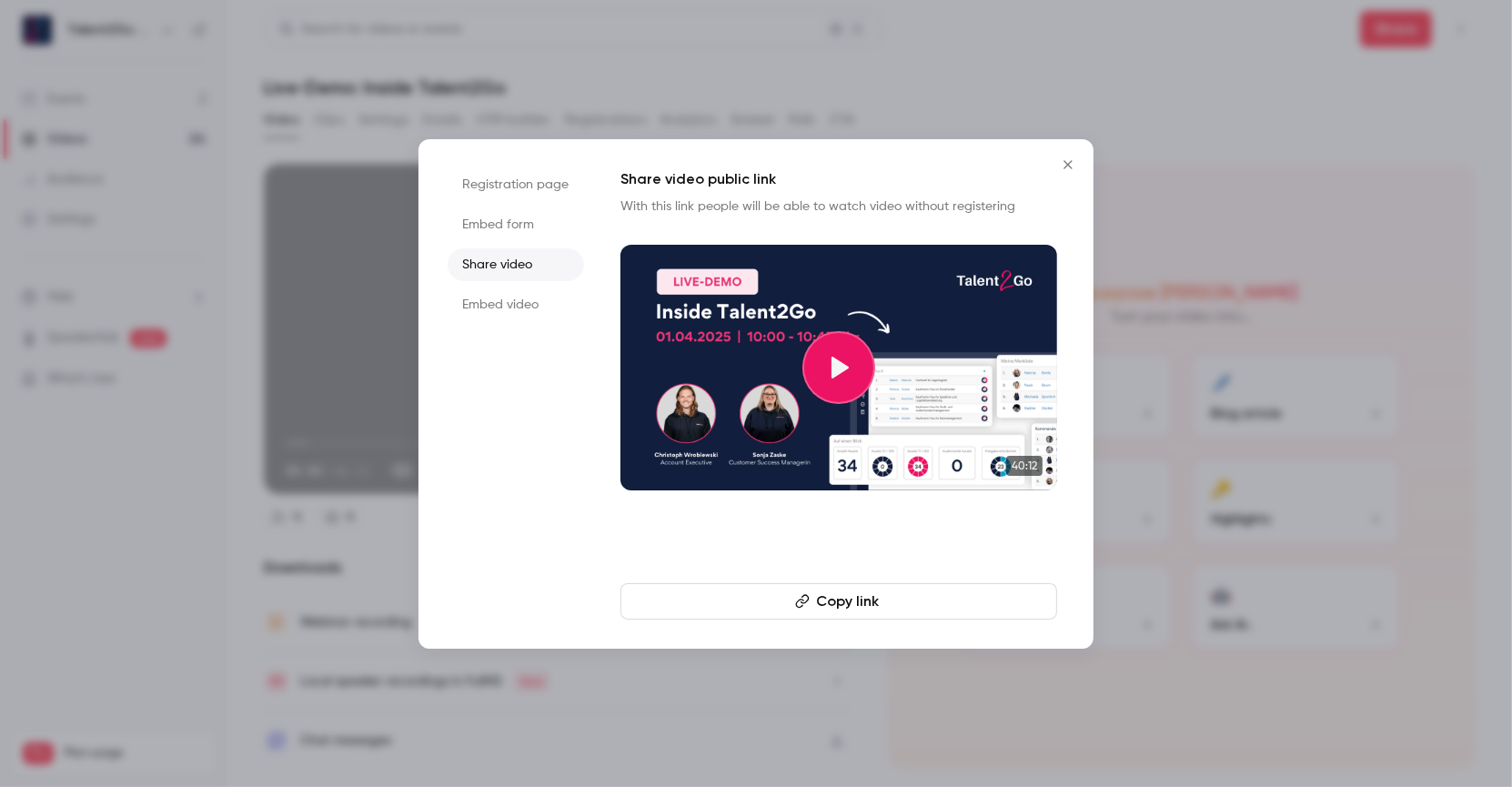
click at [860, 597] on button "Copy link" at bounding box center [839, 601] width 437 height 36
click at [1070, 163] on icon "Close" at bounding box center [1067, 164] width 22 height 15
